Goal: Information Seeking & Learning: Learn about a topic

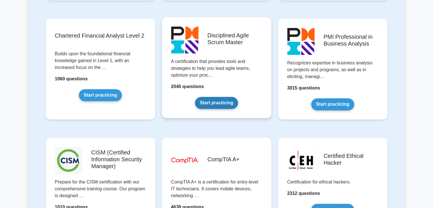
scroll to position [797, 0]
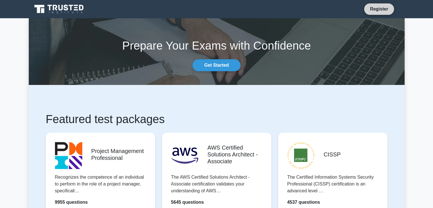
click at [375, 9] on link "Register" at bounding box center [379, 8] width 25 height 7
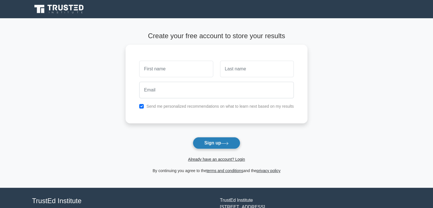
click at [226, 142] on icon at bounding box center [225, 143] width 8 height 3
click at [226, 158] on link "Already have an account? Login" at bounding box center [216, 159] width 57 height 5
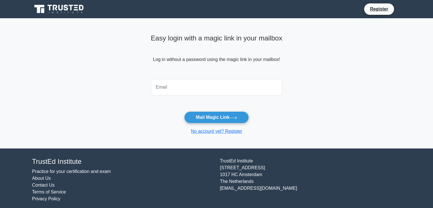
click at [239, 89] on input "email" at bounding box center [217, 87] width 132 height 17
click at [315, 97] on main "Easy login with a magic link in your mailbox Log in without a password using th…" at bounding box center [216, 83] width 433 height 130
click at [226, 89] on input "email" at bounding box center [217, 87] width 132 height 17
type input "nguyenhuy2004nm@gmail.com"
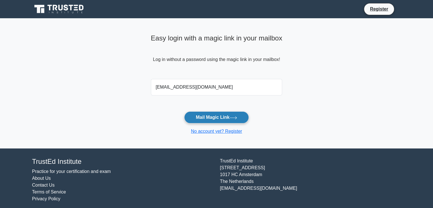
click at [215, 114] on button "Mail Magic Link" at bounding box center [216, 117] width 65 height 12
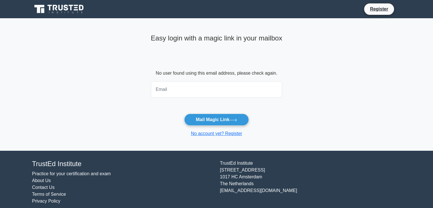
click at [234, 93] on input "email" at bounding box center [217, 89] width 132 height 17
type input "[EMAIL_ADDRESS][DOMAIN_NAME]"
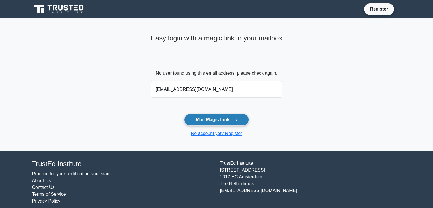
click at [212, 122] on button "Mail Magic Link" at bounding box center [216, 120] width 65 height 12
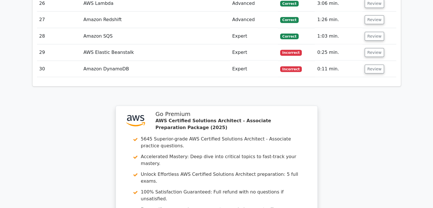
scroll to position [1473, 0]
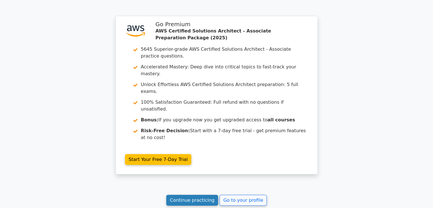
click at [191, 195] on link "Continue practicing" at bounding box center [192, 200] width 52 height 11
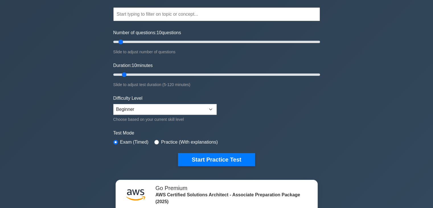
scroll to position [57, 0]
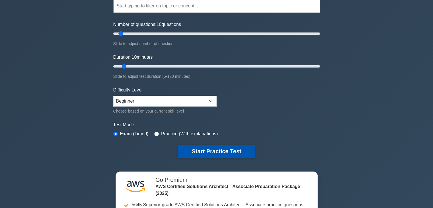
click at [204, 146] on button "Start Practice Test" at bounding box center [216, 151] width 77 height 13
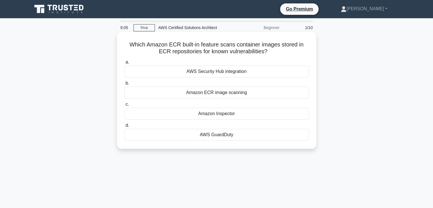
click at [221, 92] on div "Amazon ECR image scanning" at bounding box center [216, 93] width 185 height 12
click at [124, 85] on input "b. Amazon ECR image scanning" at bounding box center [124, 83] width 0 height 4
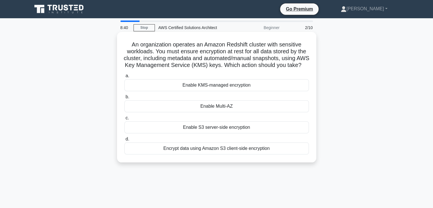
click at [279, 91] on div "Enable KMS-managed encryption" at bounding box center [216, 85] width 185 height 12
click at [124, 78] on input "a. Enable KMS-managed encryption" at bounding box center [124, 76] width 0 height 4
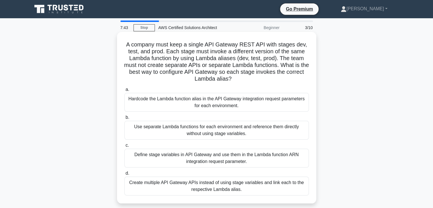
click at [258, 187] on div "Create multiple API Gateway APIs instead of using stage variables and link each…" at bounding box center [216, 186] width 185 height 19
click at [124, 175] on input "d. Create multiple API Gateway APIs instead of using stage variables and link e…" at bounding box center [124, 173] width 0 height 4
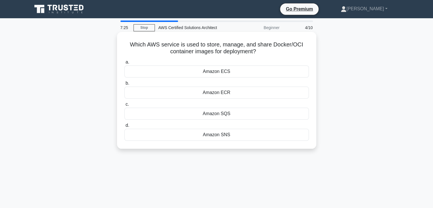
click at [260, 97] on div "Amazon ECR" at bounding box center [216, 93] width 185 height 12
click at [124, 85] on input "b. Amazon ECR" at bounding box center [124, 83] width 0 height 4
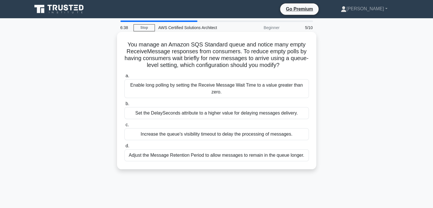
click at [238, 82] on div "Enable long polling by setting the Receive Message Wait Time to a value greater…" at bounding box center [216, 88] width 185 height 19
click at [124, 78] on input "a. Enable long polling by setting the Receive Message Wait Time to a value grea…" at bounding box center [124, 76] width 0 height 4
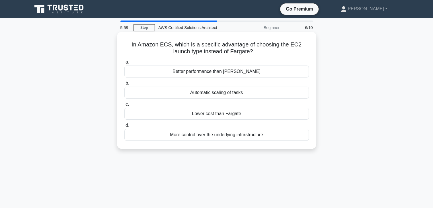
click at [229, 135] on div "More control over the underlying infrastructure" at bounding box center [216, 135] width 185 height 12
click at [124, 127] on input "d. More control over the underlying infrastructure" at bounding box center [124, 126] width 0 height 4
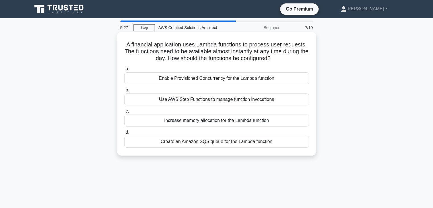
click at [232, 77] on div "Enable Provisioned Concurrency for the Lambda function" at bounding box center [216, 78] width 185 height 12
click at [124, 71] on input "a. Enable Provisioned Concurrency for the Lambda function" at bounding box center [124, 69] width 0 height 4
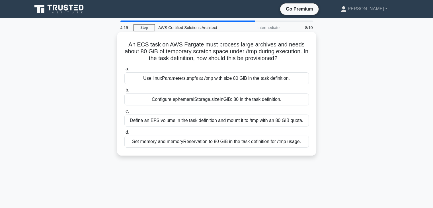
click at [216, 141] on div "Set memory and memoryReservation to 80 GiB in the task definition for /tmp usag…" at bounding box center [216, 142] width 185 height 12
click at [124, 134] on input "d. Set memory and memoryReservation to 80 GiB in the task definition for /tmp u…" at bounding box center [124, 132] width 0 height 4
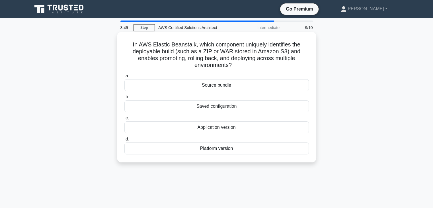
click at [229, 149] on div "Platform version" at bounding box center [216, 148] width 185 height 12
click at [124, 141] on input "d. Platform version" at bounding box center [124, 139] width 0 height 4
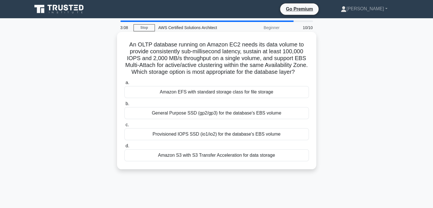
click at [226, 140] on div "Provisioned IOPS SSD (io1/io2) for the database's EBS volume" at bounding box center [216, 134] width 185 height 12
click at [124, 127] on input "c. Provisioned IOPS SSD (io1/io2) for the database's EBS volume" at bounding box center [124, 125] width 0 height 4
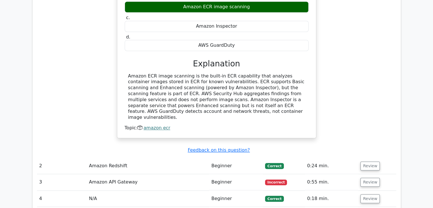
scroll to position [598, 0]
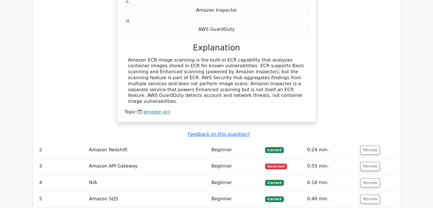
click at [359, 142] on td "Review" at bounding box center [377, 150] width 38 height 16
click at [363, 146] on button "Review" at bounding box center [370, 150] width 19 height 9
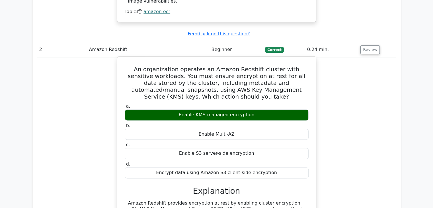
scroll to position [740, 0]
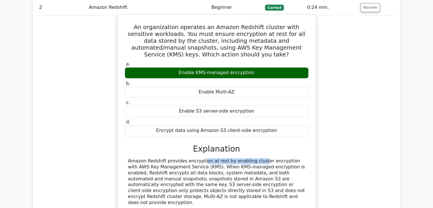
drag, startPoint x: 218, startPoint y: 126, endPoint x: 164, endPoint y: 126, distance: 53.5
click at [164, 158] on div "Amazon Redshift provides encryption at rest by enabling cluster encryption with…" at bounding box center [216, 181] width 177 height 47
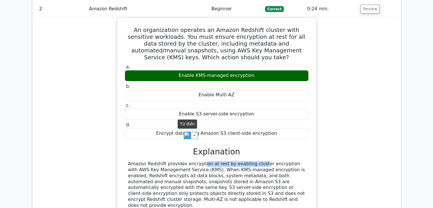
click at [185, 134] on img at bounding box center [187, 135] width 7 height 7
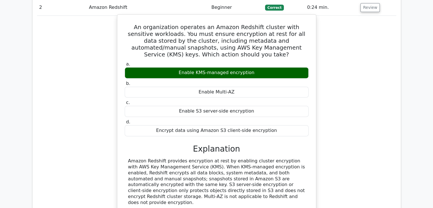
click at [213, 158] on div "Amazon Redshift provides encryption at rest by enabling cluster encryption with…" at bounding box center [216, 181] width 177 height 47
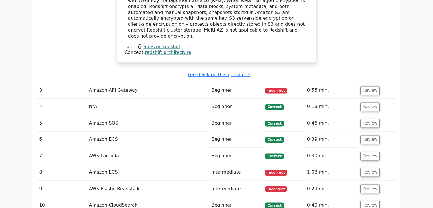
scroll to position [911, 0]
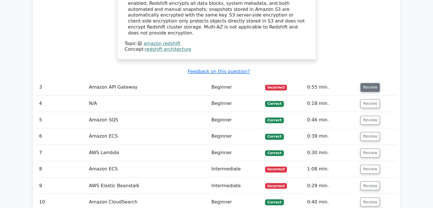
click at [372, 83] on button "Review" at bounding box center [370, 87] width 19 height 9
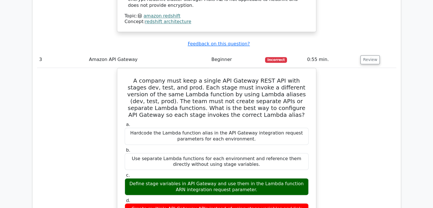
scroll to position [968, 0]
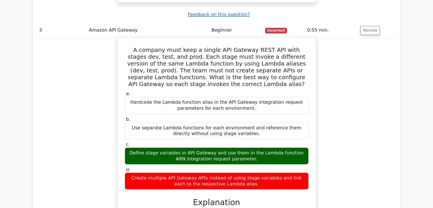
drag, startPoint x: 240, startPoint y: 143, endPoint x: 122, endPoint y: 6, distance: 180.7
click at [122, 40] on div "A company must keep a single API Gateway REST API with stages dev, test, and pr…" at bounding box center [217, 168] width 194 height 256
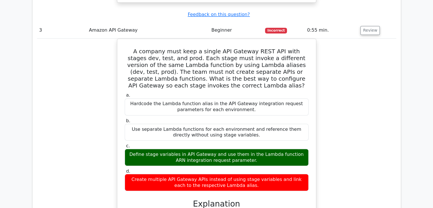
click at [349, 53] on div "A company must keep a single API Gateway REST API with stages dev, test, and pr…" at bounding box center [216, 172] width 359 height 268
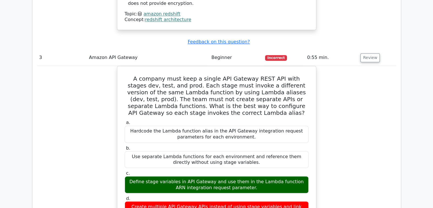
scroll to position [940, 0]
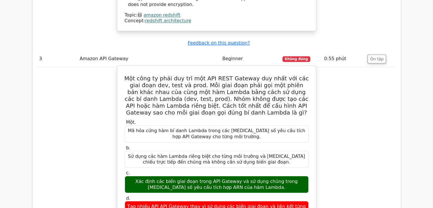
click at [302, 75] on div "Một công ty phải duy trì một API REST Gateway duy nhất với các giai đoạn dev, t…" at bounding box center [217, 196] width 194 height 256
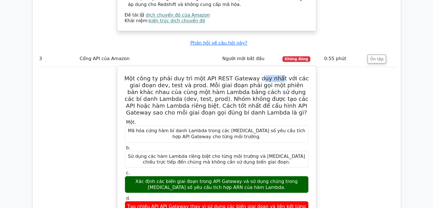
drag, startPoint x: 254, startPoint y: 37, endPoint x: 273, endPoint y: 36, distance: 18.8
click at [273, 75] on font "Một công ty phải duy trì một API REST Gateway duy nhất với các giai đoạn dev, t…" at bounding box center [216, 95] width 185 height 41
click at [278, 75] on font "Một công ty phải duy trì một API REST Gateway duy nhất với các giai đoạn dev, t…" at bounding box center [216, 95] width 185 height 41
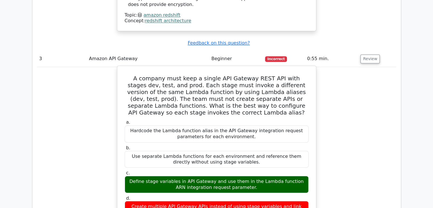
click at [286, 75] on h5 "A company must keep a single API Gateway REST API with stages dev, test, and pr…" at bounding box center [216, 95] width 185 height 41
drag, startPoint x: 189, startPoint y: 37, endPoint x: 205, endPoint y: 38, distance: 16.0
click at [205, 75] on h5 "A company must keep a single API Gateway REST API with stages dev, test, and pr…" at bounding box center [216, 95] width 185 height 41
click at [153, 201] on div "Create multiple API Gateway APIs instead of using stage variables and link each…" at bounding box center [217, 209] width 184 height 17
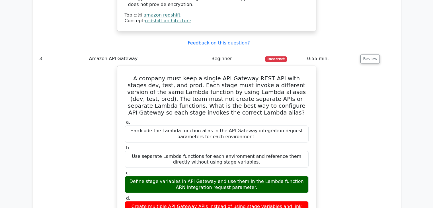
click at [198, 75] on h5 "A company must keep a single API Gateway REST API with stages dev, test, and pr…" at bounding box center [216, 95] width 185 height 41
drag, startPoint x: 155, startPoint y: 165, endPoint x: 143, endPoint y: 167, distance: 12.1
click at [143, 201] on div "Create multiple API Gateway APIs instead of using stage variables and link each…" at bounding box center [217, 209] width 184 height 17
click at [203, 75] on h5 "A company must keep a single API Gateway REST API with stages dev, test, and pr…" at bounding box center [216, 95] width 185 height 41
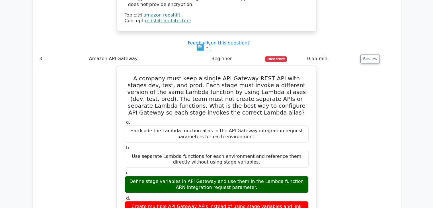
click at [196, 75] on h5 "A company must keep a single API Gateway REST API with stages dev, test, and pr…" at bounding box center [216, 95] width 185 height 41
click at [300, 75] on h5 "A company must keep a single API Gateway REST API with stages dev, test, and pr…" at bounding box center [216, 95] width 185 height 41
click at [199, 75] on h5 "A company must keep a single API Gateway REST API with stages dev, test, and pr…" at bounding box center [216, 95] width 185 height 41
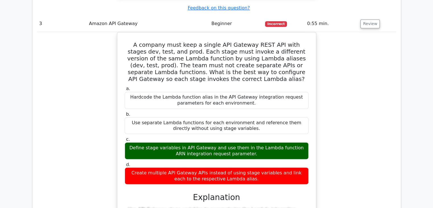
scroll to position [940, 0]
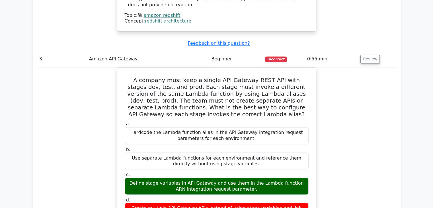
click at [333, 95] on div "A company must keep a single API Gateway REST API with stages dev, test, and pr…" at bounding box center [216, 201] width 359 height 268
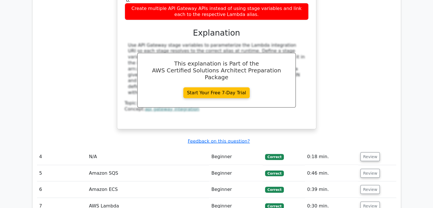
scroll to position [1196, 0]
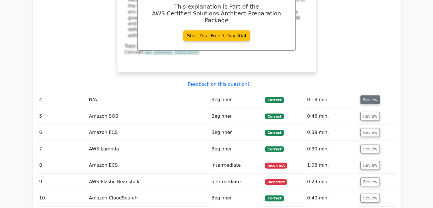
click at [368, 95] on button "Review" at bounding box center [370, 99] width 19 height 9
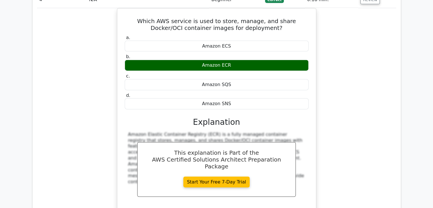
scroll to position [1395, 0]
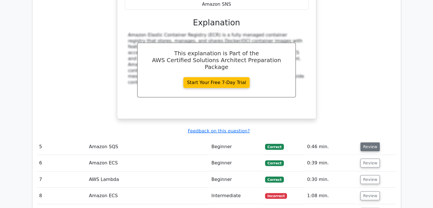
click at [375, 142] on button "Review" at bounding box center [370, 146] width 19 height 9
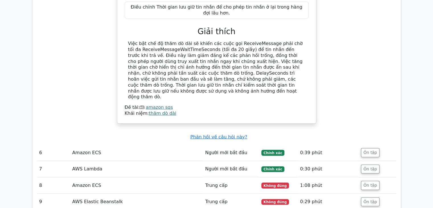
scroll to position [1687, 0]
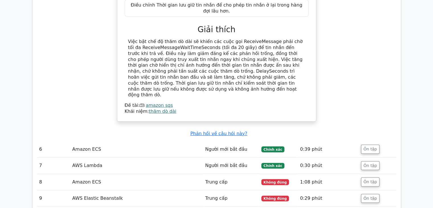
click at [386, 53] on div "Bạn quản lý một hàng đợi Amazon SQS Standard và nhận thấy nhiều phản hồi Receiv…" at bounding box center [216, 2] width 359 height 251
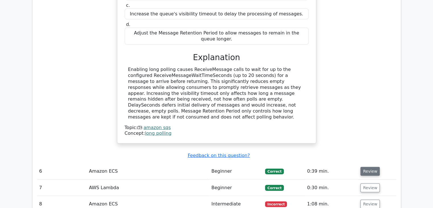
click at [364, 167] on button "Review" at bounding box center [370, 171] width 19 height 9
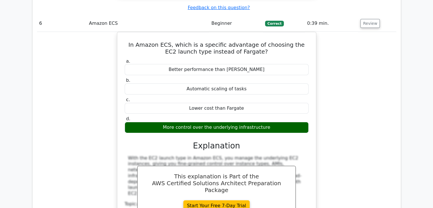
scroll to position [1702, 0]
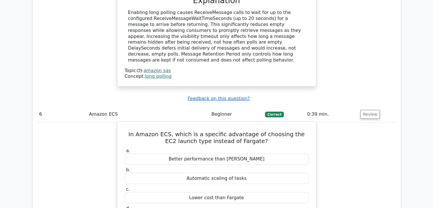
drag, startPoint x: 261, startPoint y: 148, endPoint x: 132, endPoint y: 57, distance: 157.1
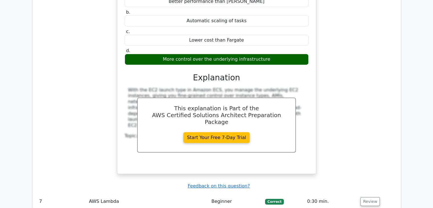
scroll to position [1873, 0]
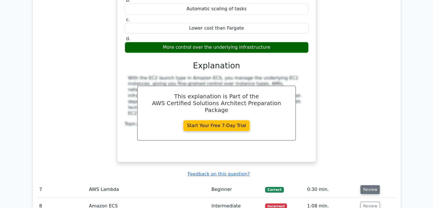
click at [365, 185] on button "Review" at bounding box center [370, 189] width 19 height 9
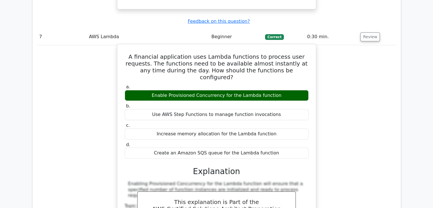
scroll to position [2129, 0]
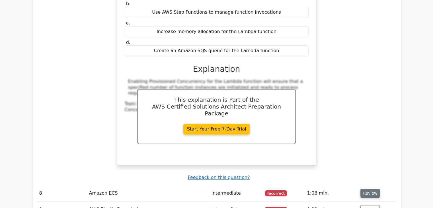
click at [364, 189] on button "Review" at bounding box center [370, 193] width 19 height 9
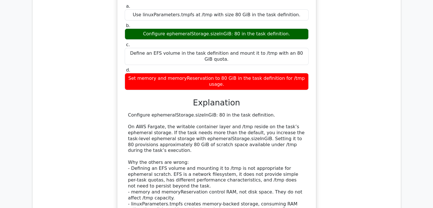
scroll to position [2442, 0]
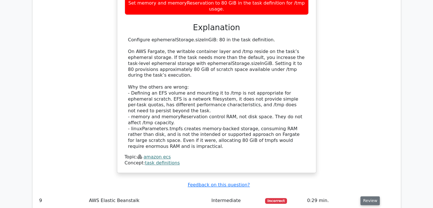
click at [374, 196] on button "Review" at bounding box center [370, 200] width 19 height 9
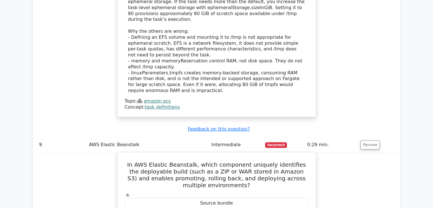
scroll to position [2499, 0]
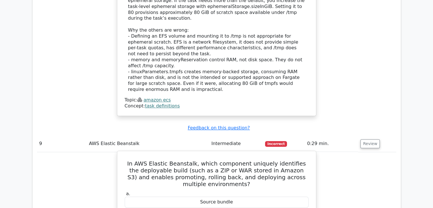
drag, startPoint x: 264, startPoint y: 163, endPoint x: 130, endPoint y: 60, distance: 169.4
click at [275, 197] on div "Source bundle" at bounding box center [217, 202] width 184 height 11
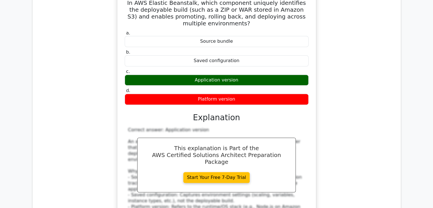
scroll to position [2670, 0]
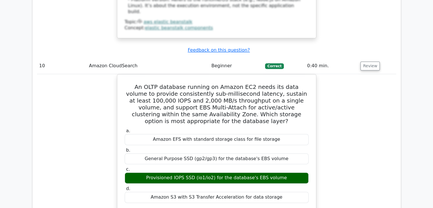
scroll to position [2870, 0]
